Goal: Communication & Community: Answer question/provide support

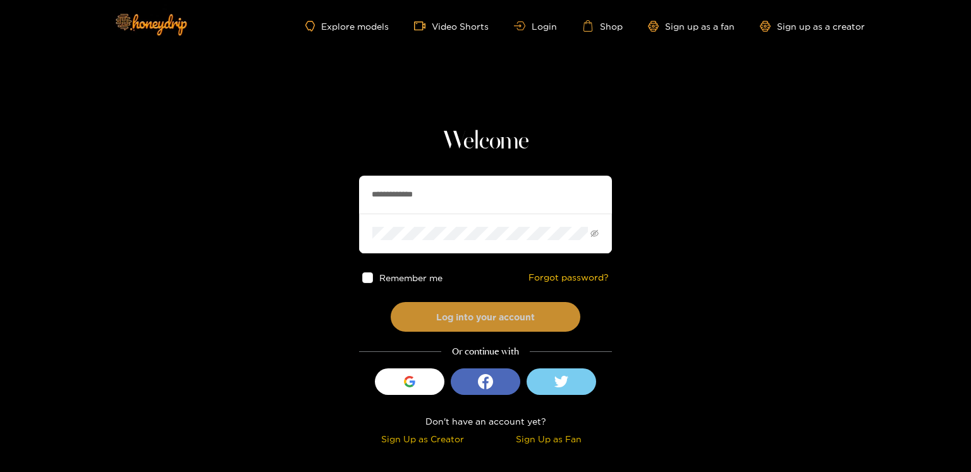
click at [450, 309] on button "Log into your account" at bounding box center [486, 317] width 190 height 30
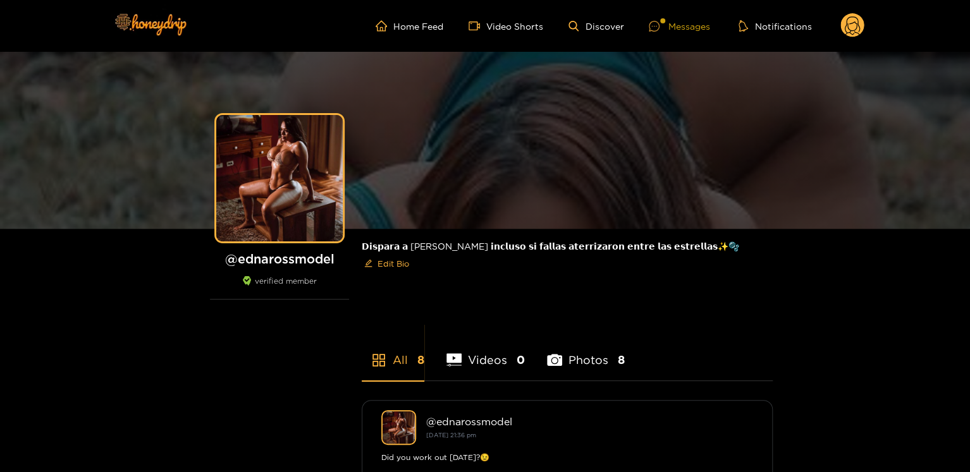
click at [687, 25] on div "Messages" at bounding box center [678, 26] width 61 height 15
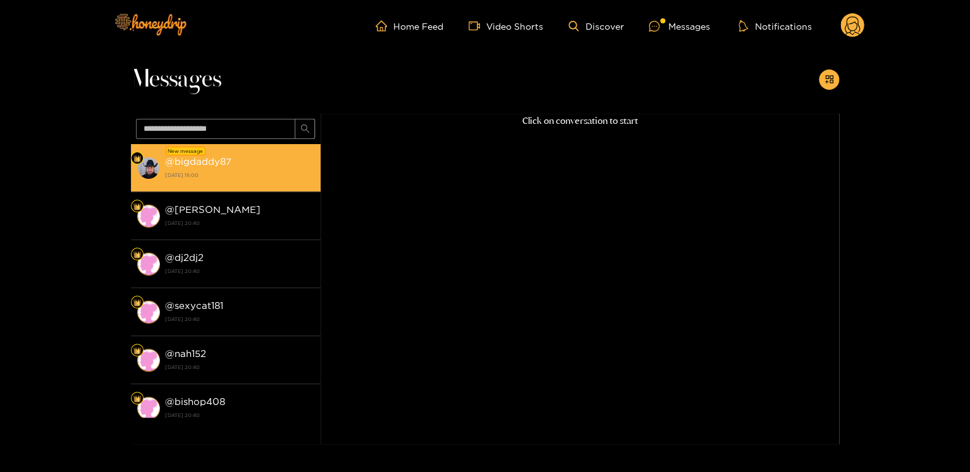
click at [238, 171] on strong "17 August 2025 18:00" at bounding box center [239, 174] width 149 height 11
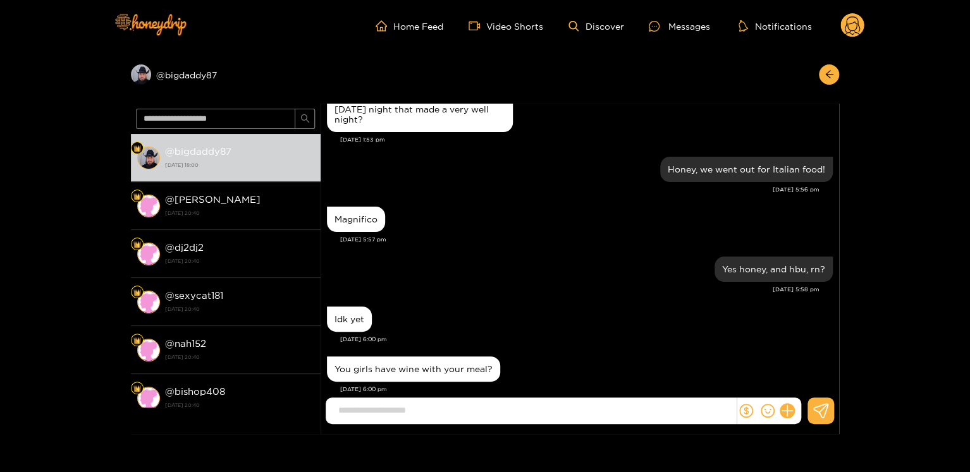
scroll to position [1169, 0]
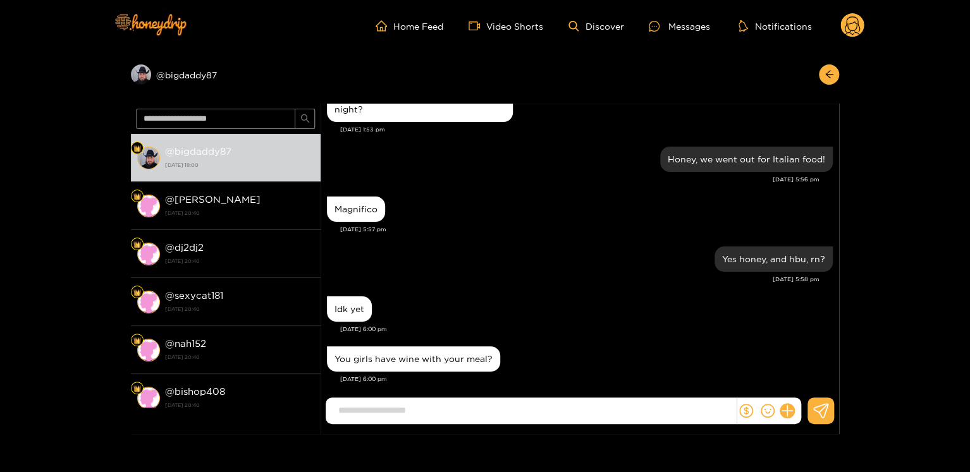
click at [410, 420] on input at bounding box center [534, 410] width 404 height 21
type input "*****"
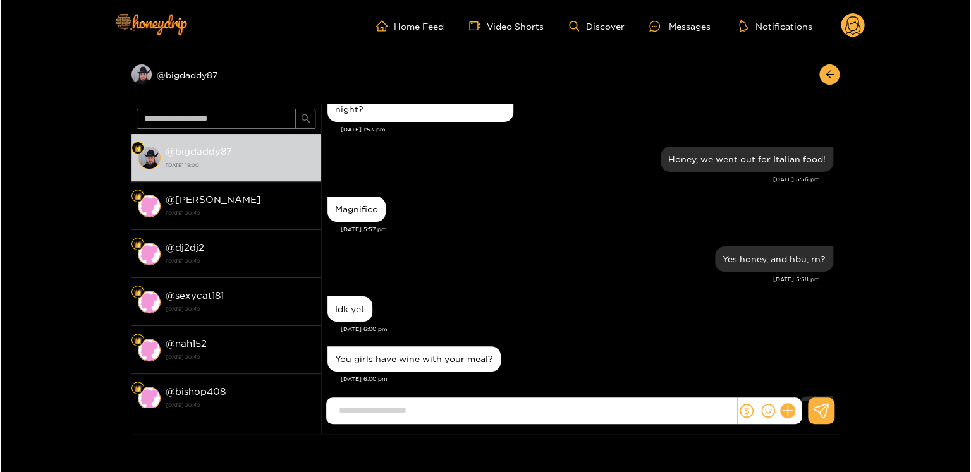
scroll to position [1219, 0]
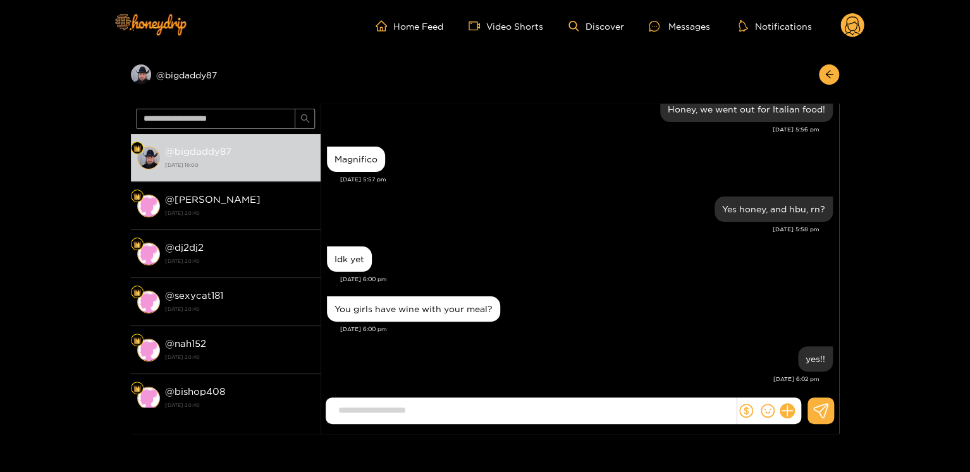
click at [846, 20] on g at bounding box center [852, 25] width 24 height 25
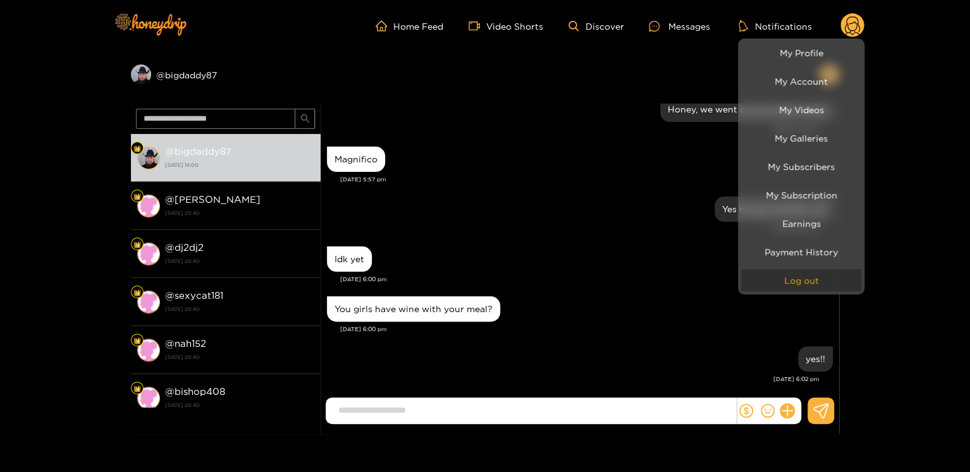
click at [827, 279] on button "Log out" at bounding box center [801, 280] width 120 height 22
